Goal: Task Accomplishment & Management: Use online tool/utility

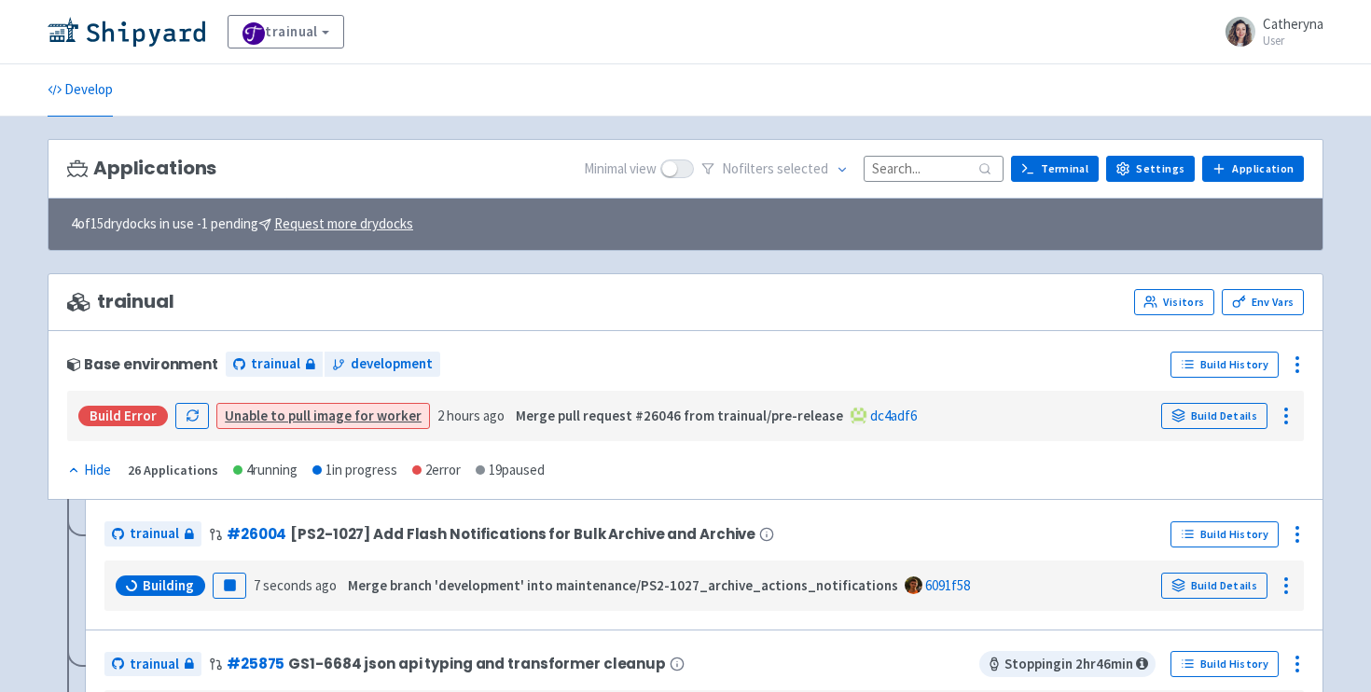
click at [908, 173] on input at bounding box center [934, 168] width 140 height 25
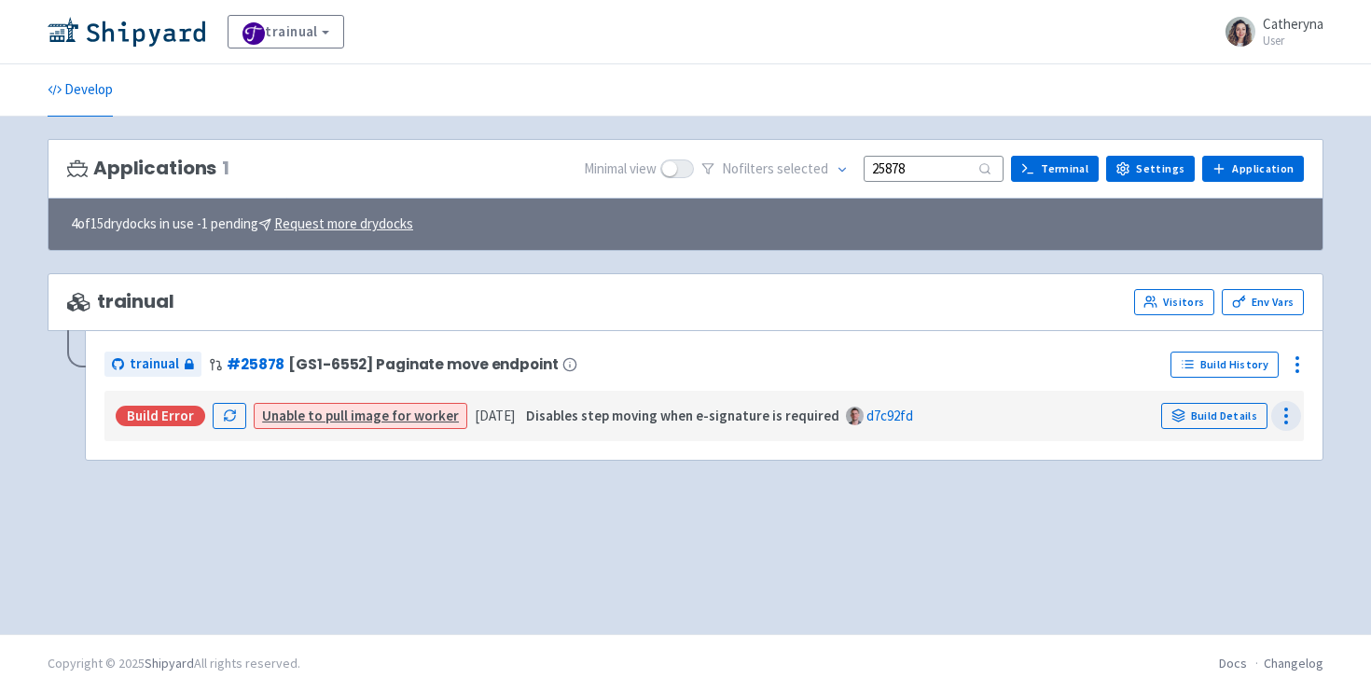
type input "25878"
click at [1286, 415] on circle at bounding box center [1286, 416] width 2 height 2
click at [1298, 363] on icon at bounding box center [1297, 364] width 22 height 22
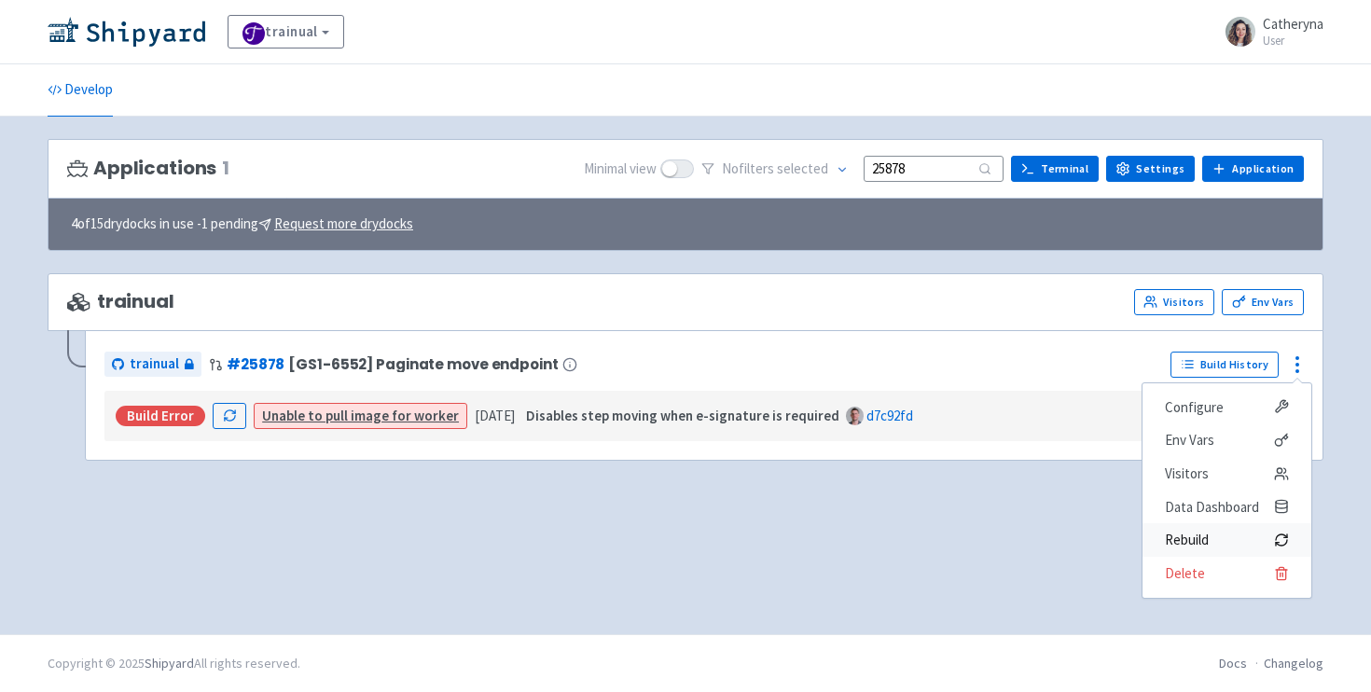
click at [1171, 544] on span "Rebuild" at bounding box center [1187, 540] width 44 height 26
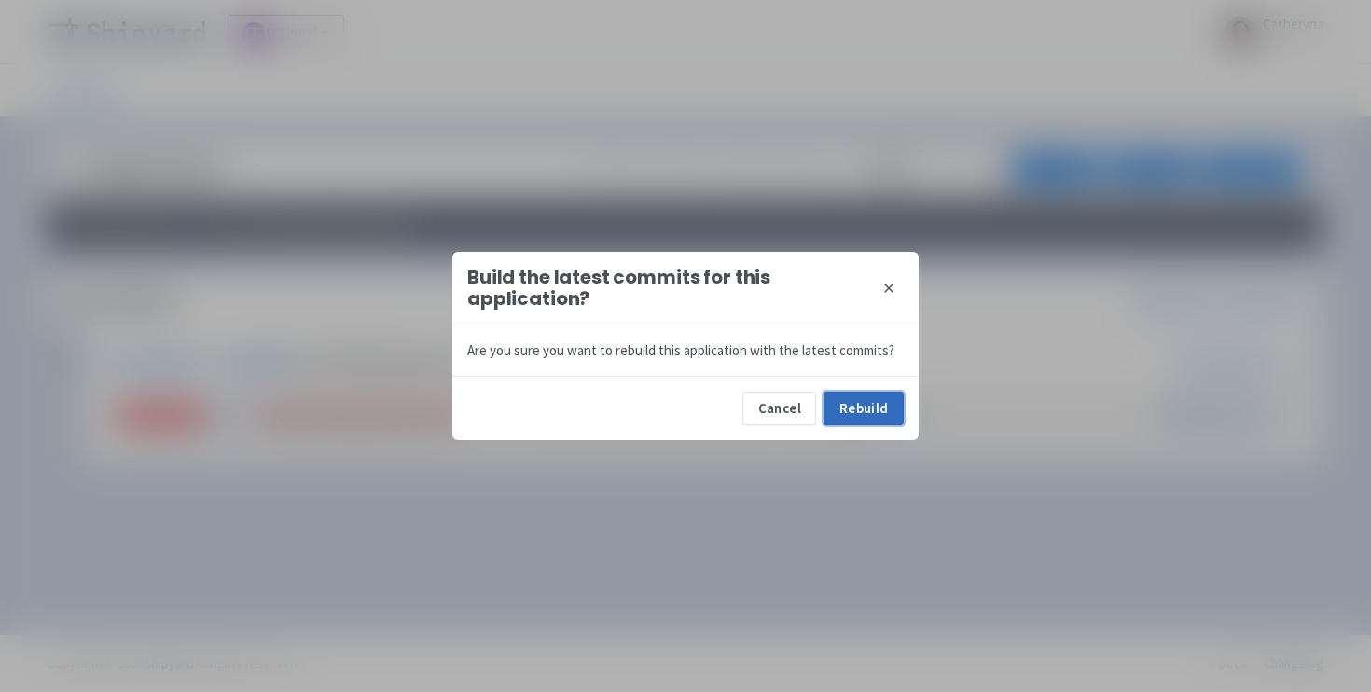
click at [869, 417] on button "Rebuild" at bounding box center [864, 409] width 80 height 34
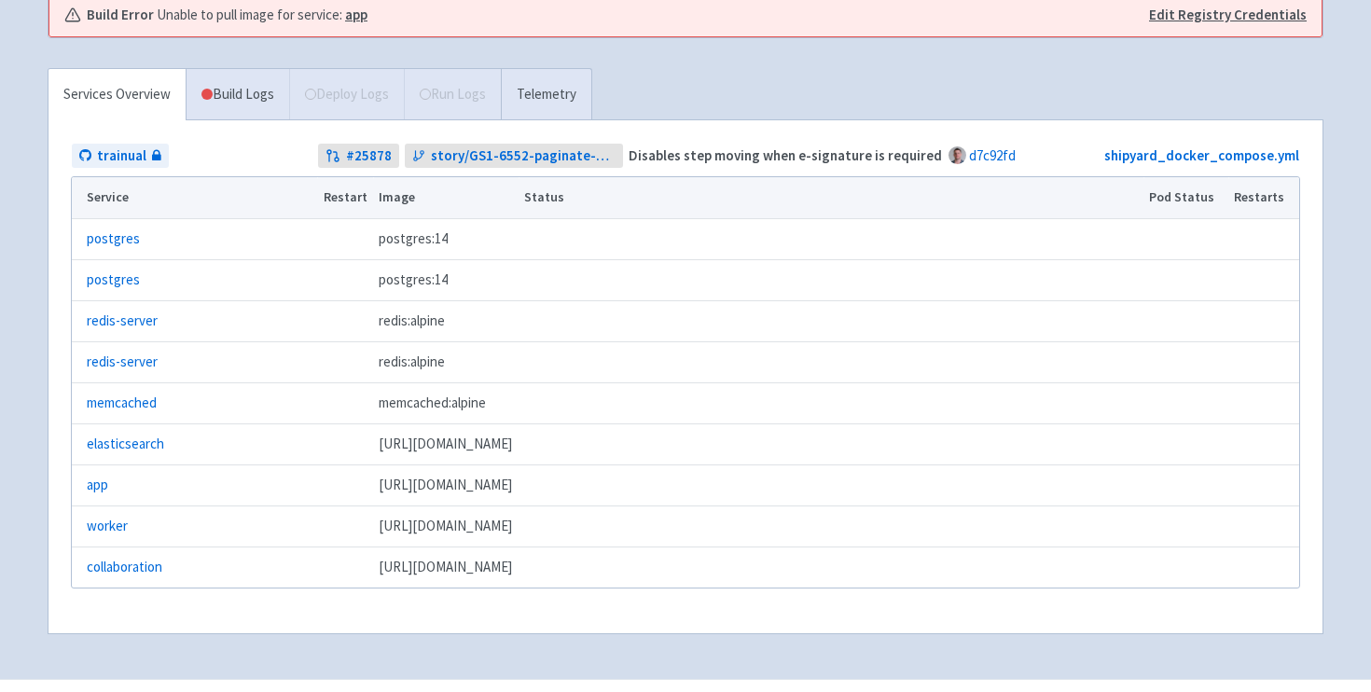
scroll to position [376, 0]
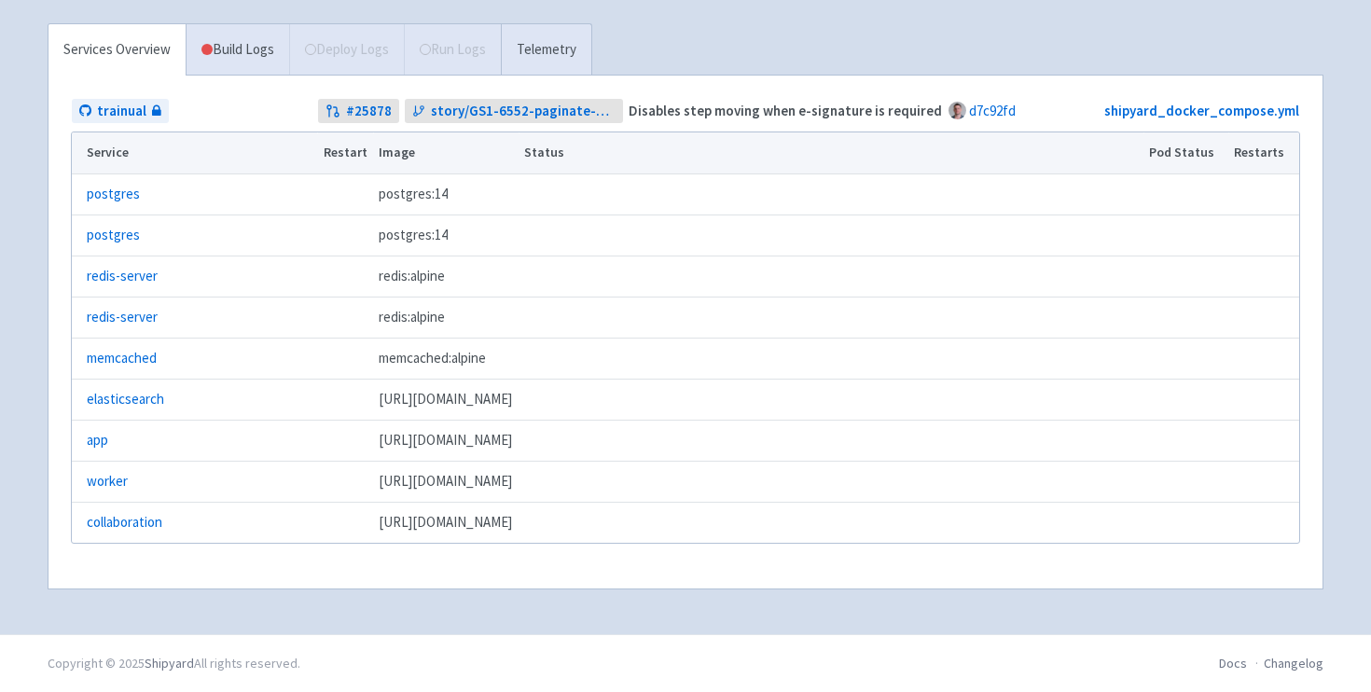
click at [12, 267] on div "trainual Catheryna User Profile Sign out Develop" at bounding box center [685, 129] width 1371 height 1010
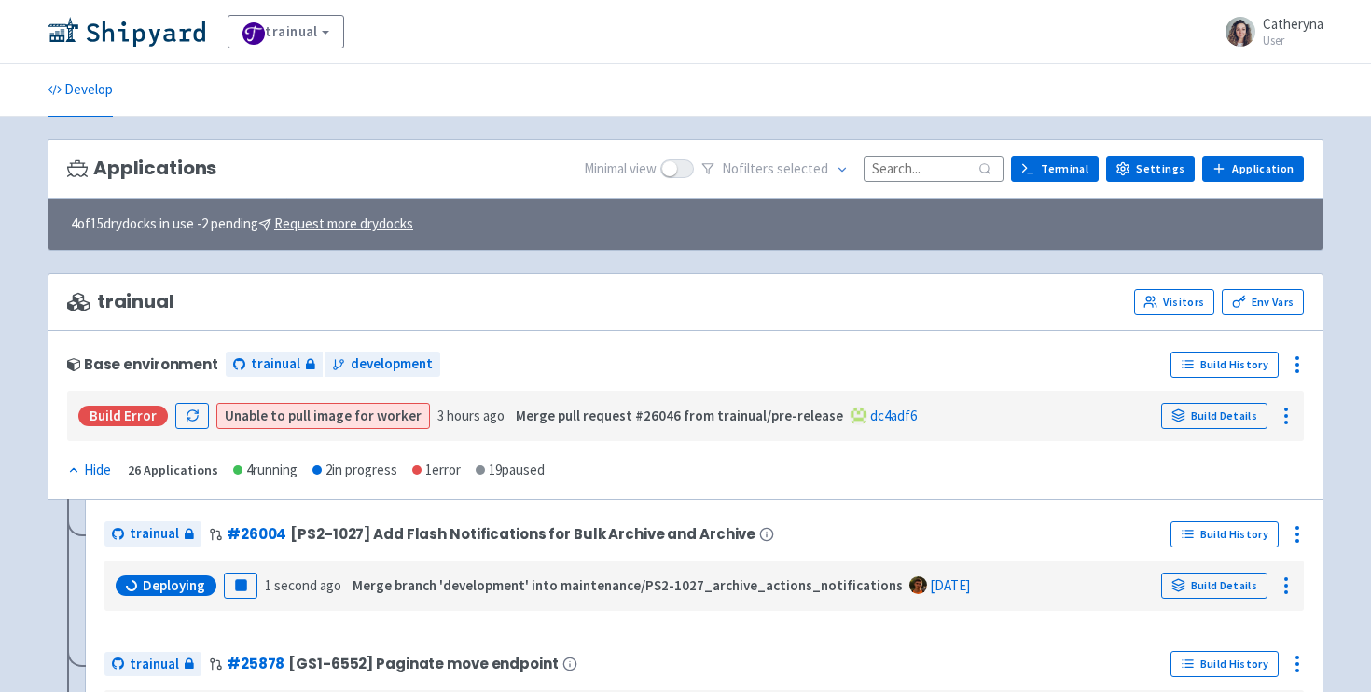
click at [935, 161] on input at bounding box center [934, 168] width 140 height 25
click at [907, 174] on input at bounding box center [934, 168] width 140 height 25
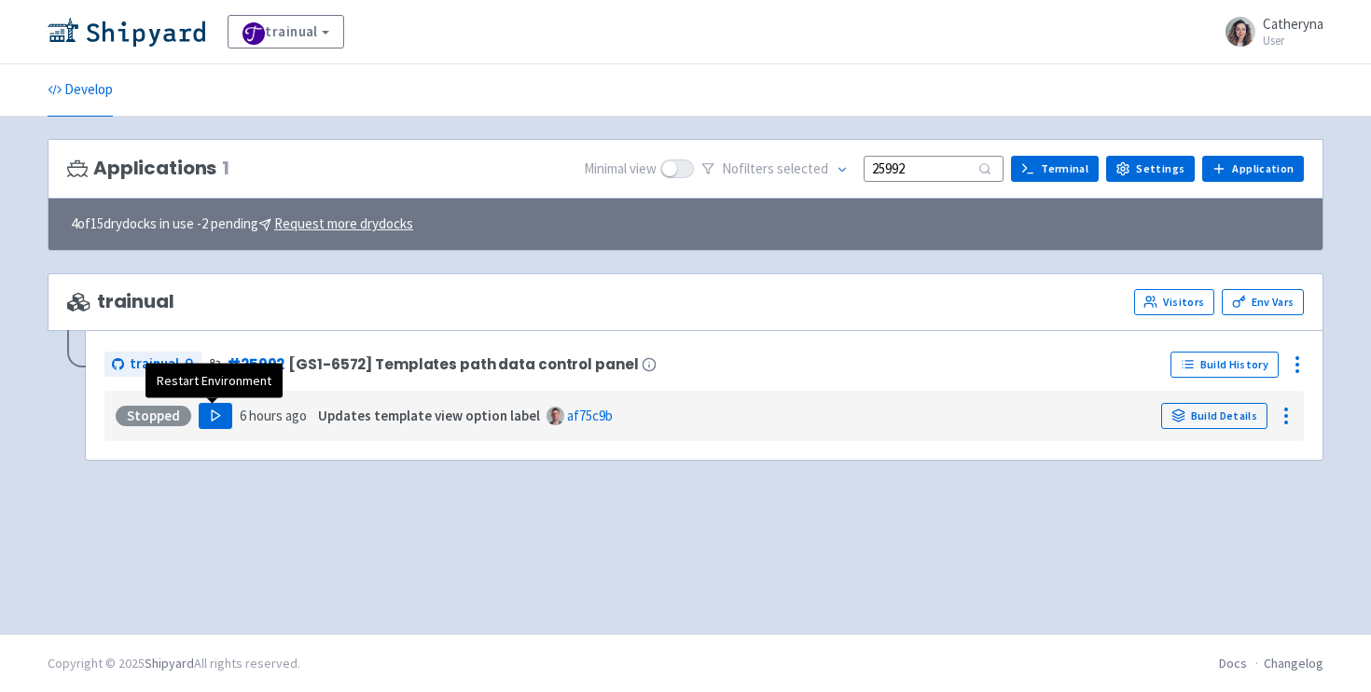
type input "25992"
click at [212, 411] on polygon "button" at bounding box center [216, 415] width 8 height 10
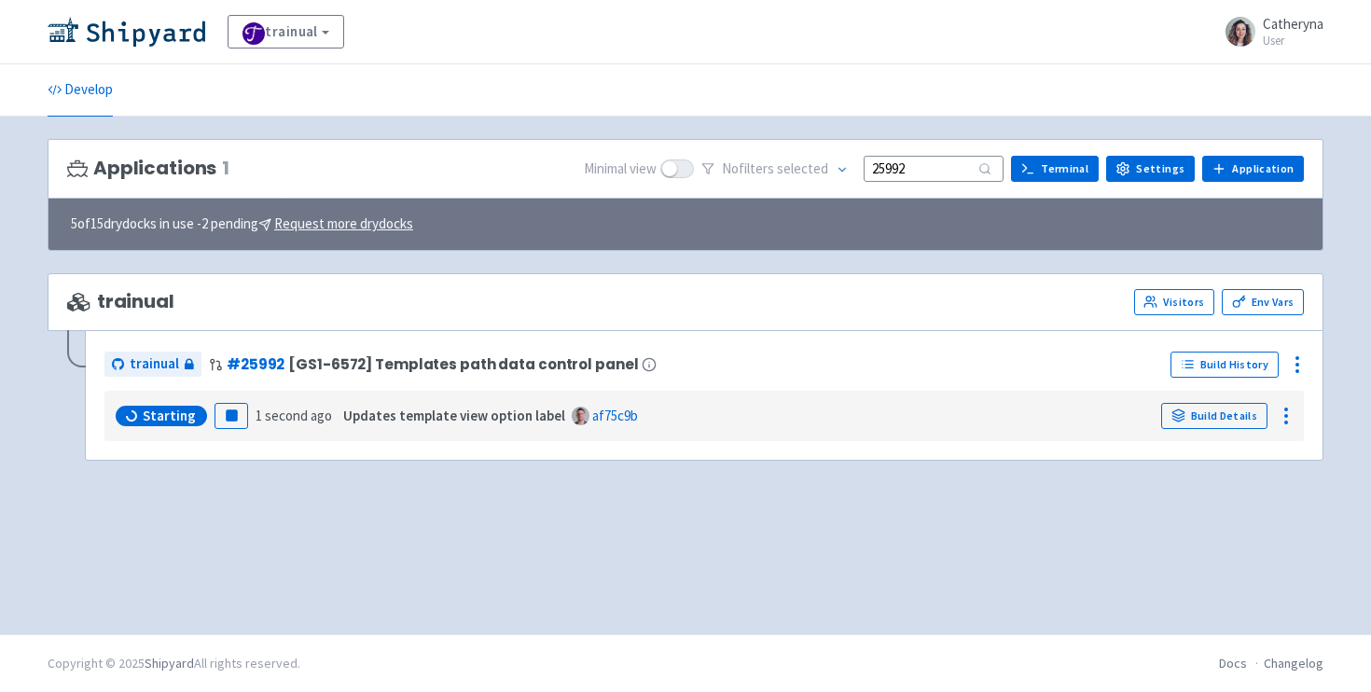
click at [187, 463] on div "trainual Visitors Env Vars trainual # 25992 [GS1-6572] Templates path data cont…" at bounding box center [686, 378] width 1276 height 210
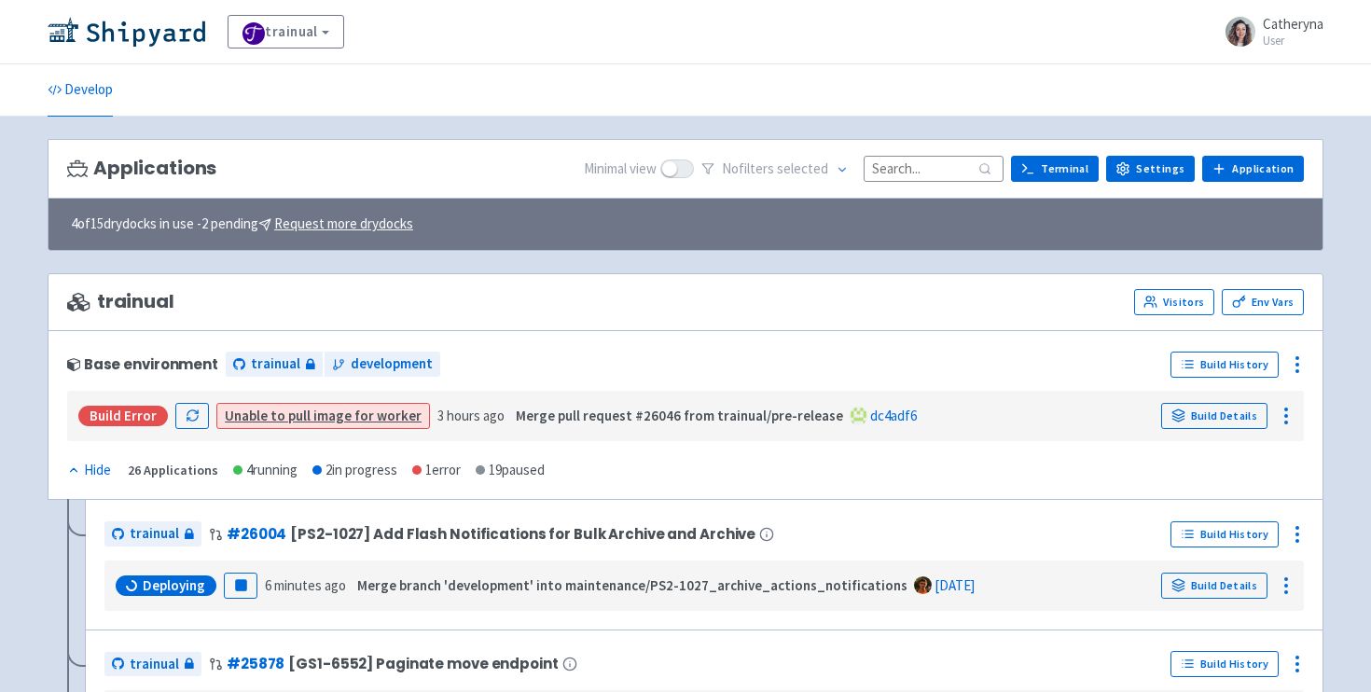
click at [931, 183] on div "Applications Minimal view No filter s selected Terminal Settings Application Te…" at bounding box center [686, 169] width 1276 height 61
click at [930, 165] on input at bounding box center [934, 168] width 140 height 25
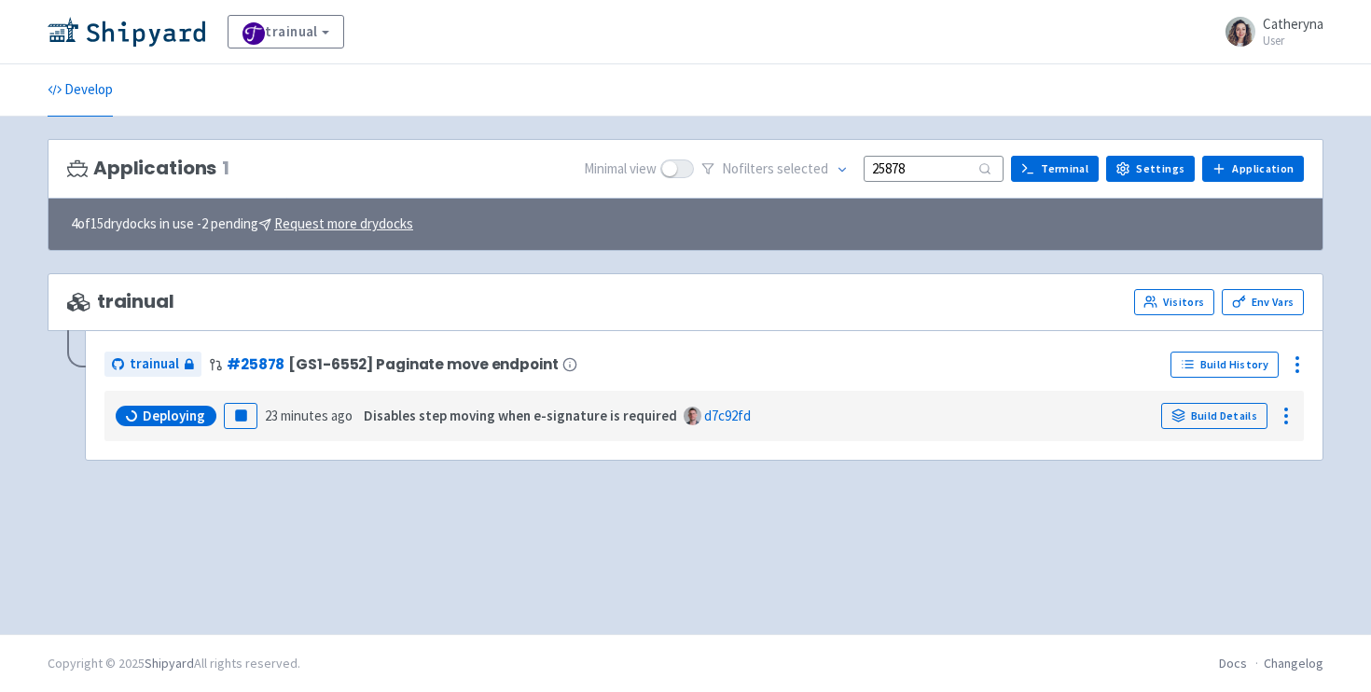
type input "25878"
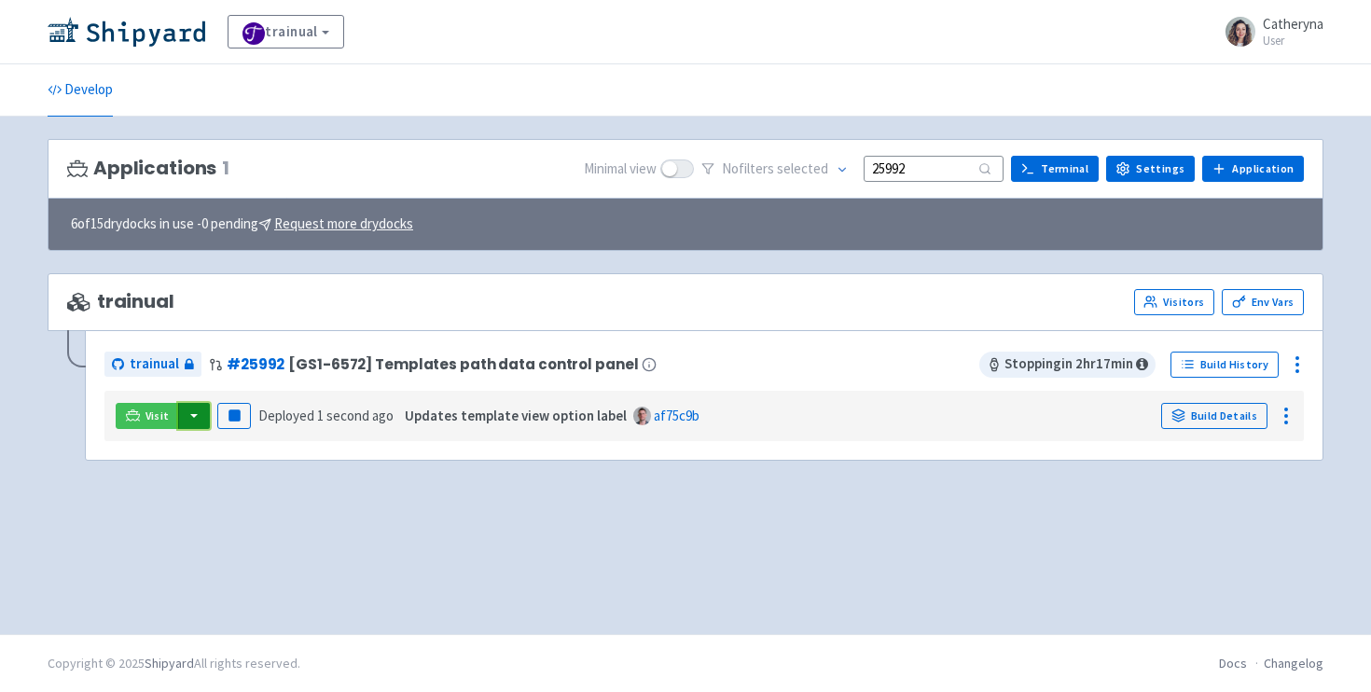
click at [196, 418] on button "button" at bounding box center [194, 416] width 32 height 26
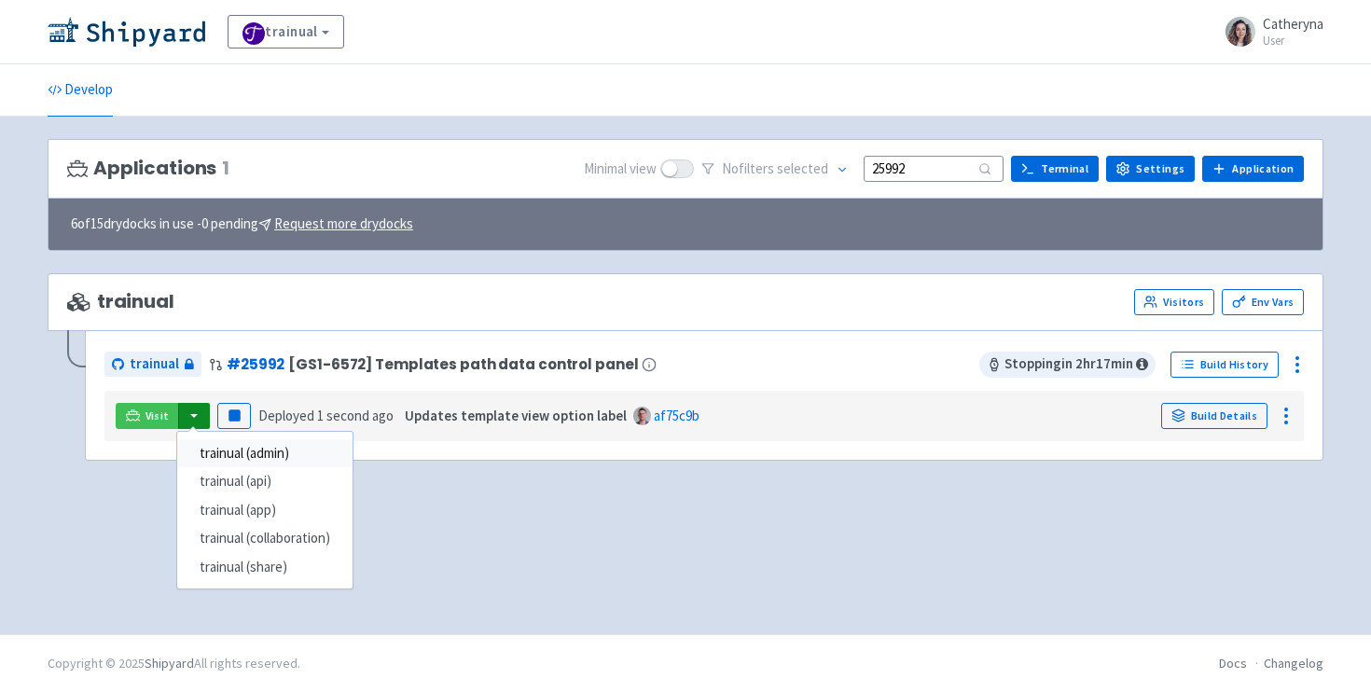
click at [303, 462] on link "trainual (admin)" at bounding box center [264, 453] width 175 height 29
